Goal: Task Accomplishment & Management: Complete application form

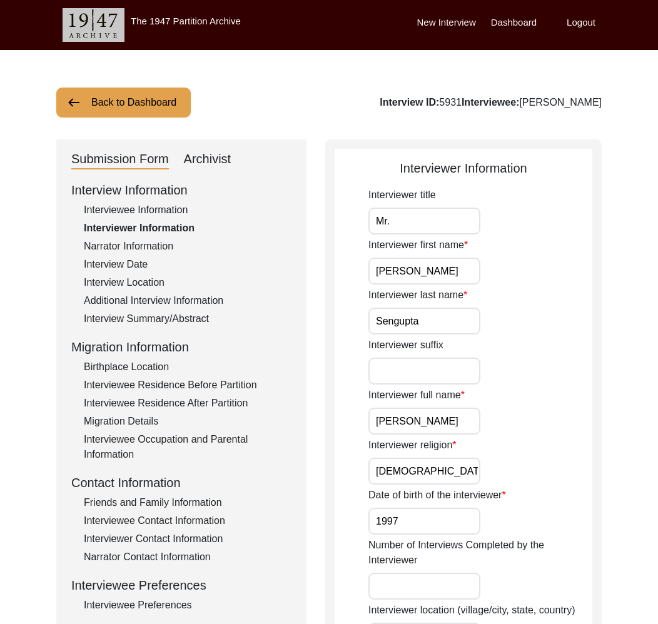
click at [141, 93] on button "Back to Dashboard" at bounding box center [123, 103] width 135 height 30
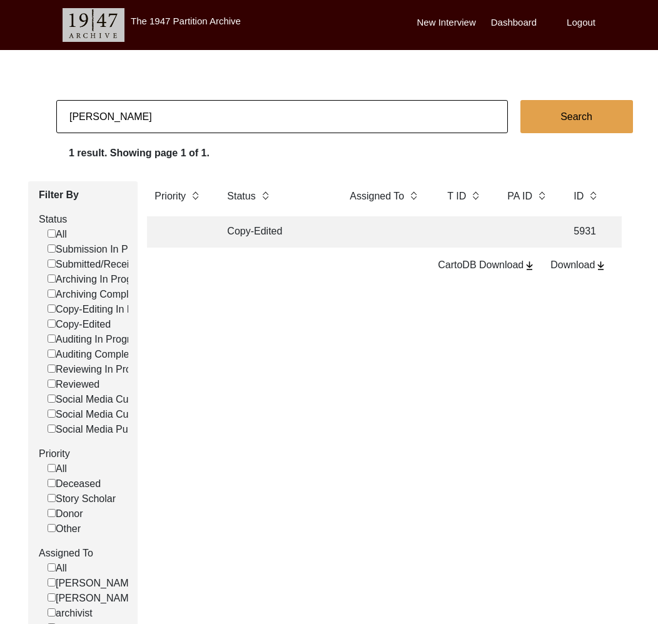
click at [127, 122] on input "[PERSON_NAME]" at bounding box center [282, 116] width 452 height 33
type input "Arusharko"
checkbox input "false"
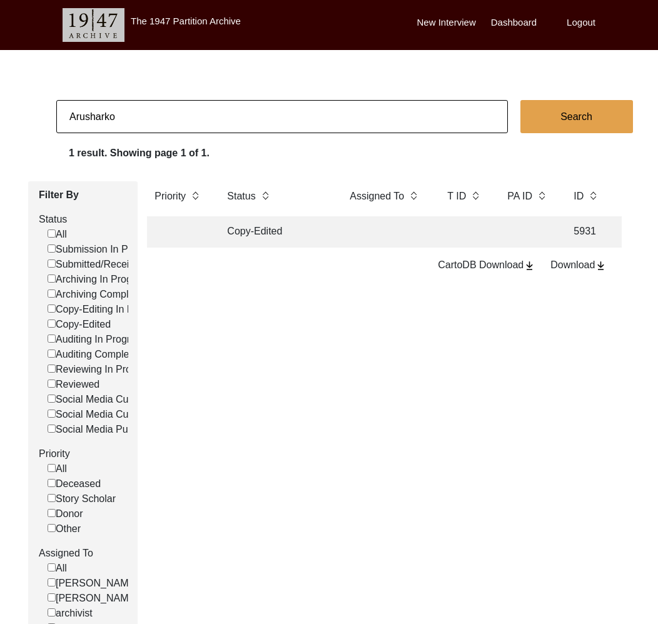
checkbox input "false"
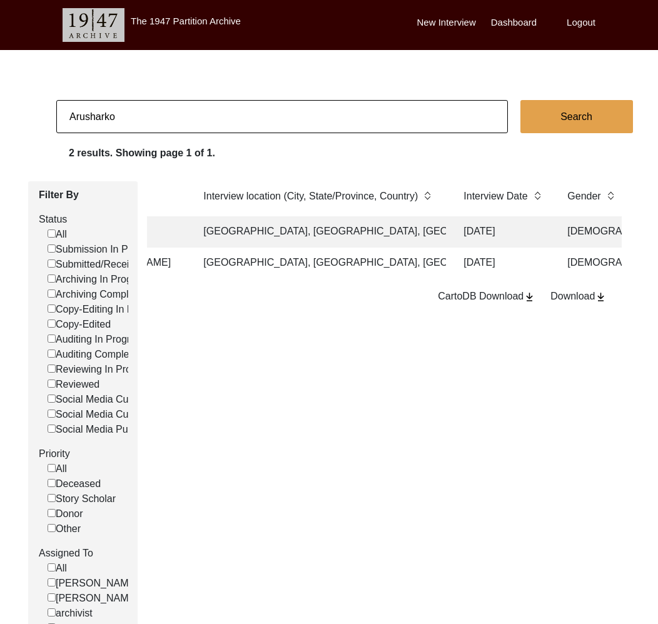
scroll to position [0, 452]
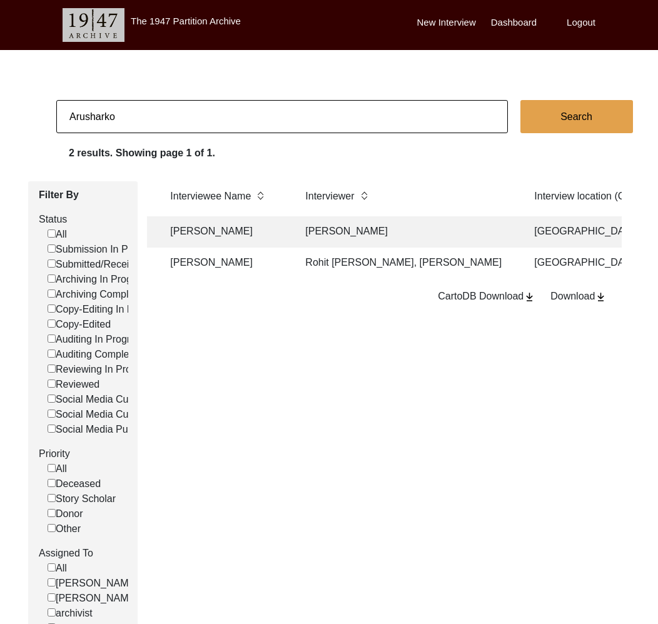
click at [89, 118] on input "Arusharko" at bounding box center [282, 116] width 452 height 33
click at [107, 110] on input "Arusharko" at bounding box center [282, 116] width 452 height 33
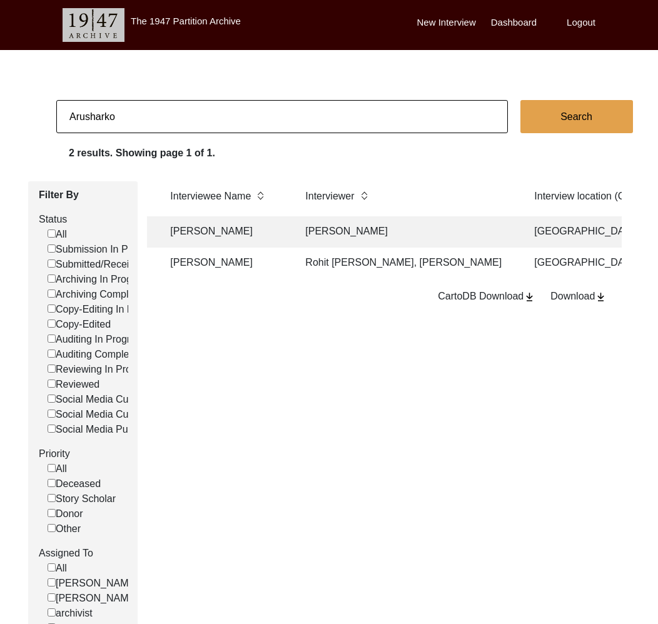
type input "M"
type input "[PERSON_NAME]"
checkbox input "false"
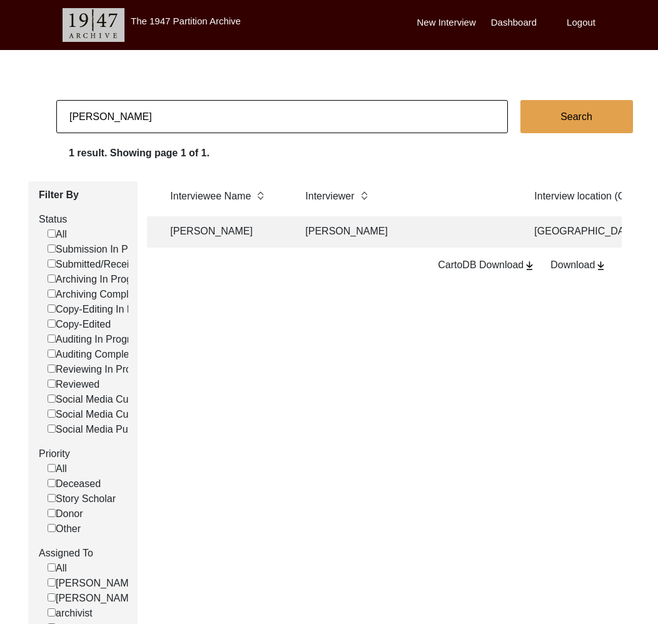
click at [231, 233] on td "[PERSON_NAME]" at bounding box center [225, 231] width 125 height 31
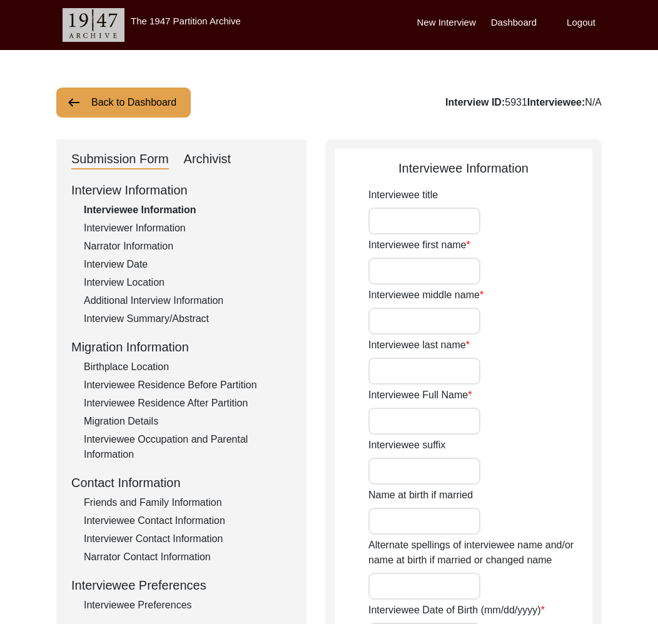
type input "Mr."
type input "[PERSON_NAME]"
type input "Sengupta"
type input "[PERSON_NAME]"
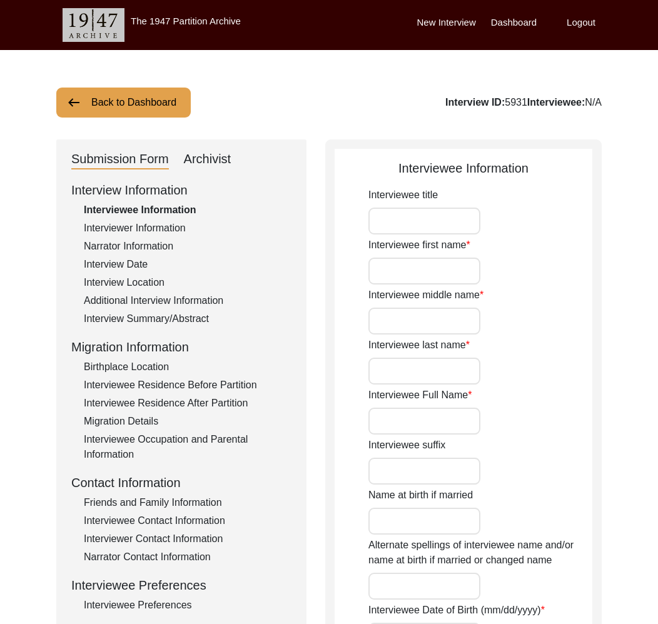
type input "[DATE]"
type input "70"
type input "[DEMOGRAPHIC_DATA]"
type input "no"
type input "Bengali"
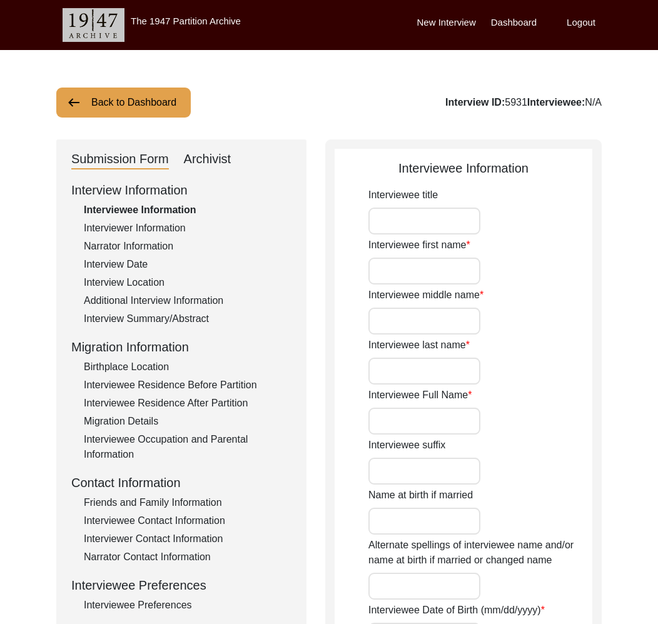
type input "[DEMOGRAPHIC_DATA]"
